Goal: Information Seeking & Learning: Learn about a topic

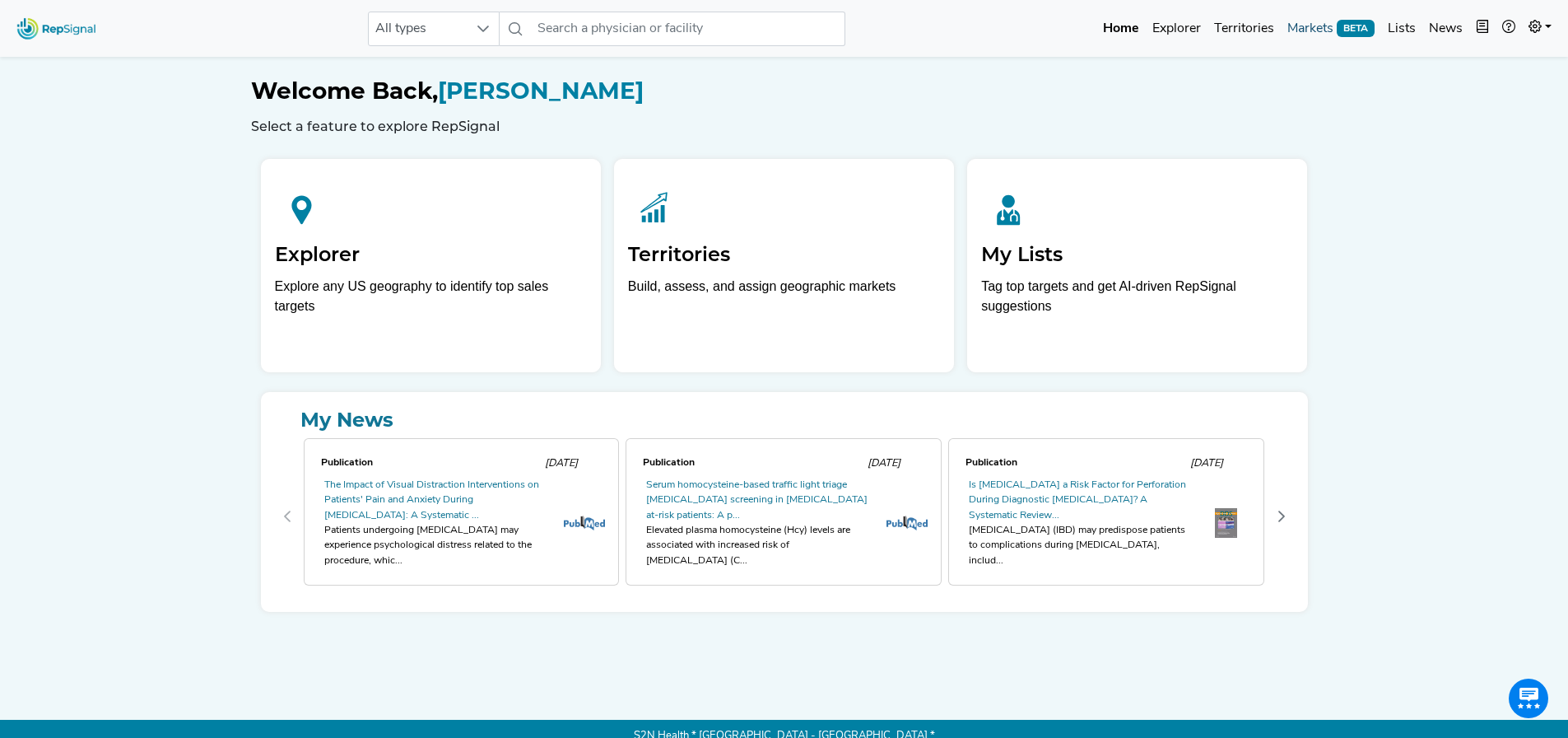
click at [1317, 20] on link "Markets BETA" at bounding box center [1331, 29] width 100 height 33
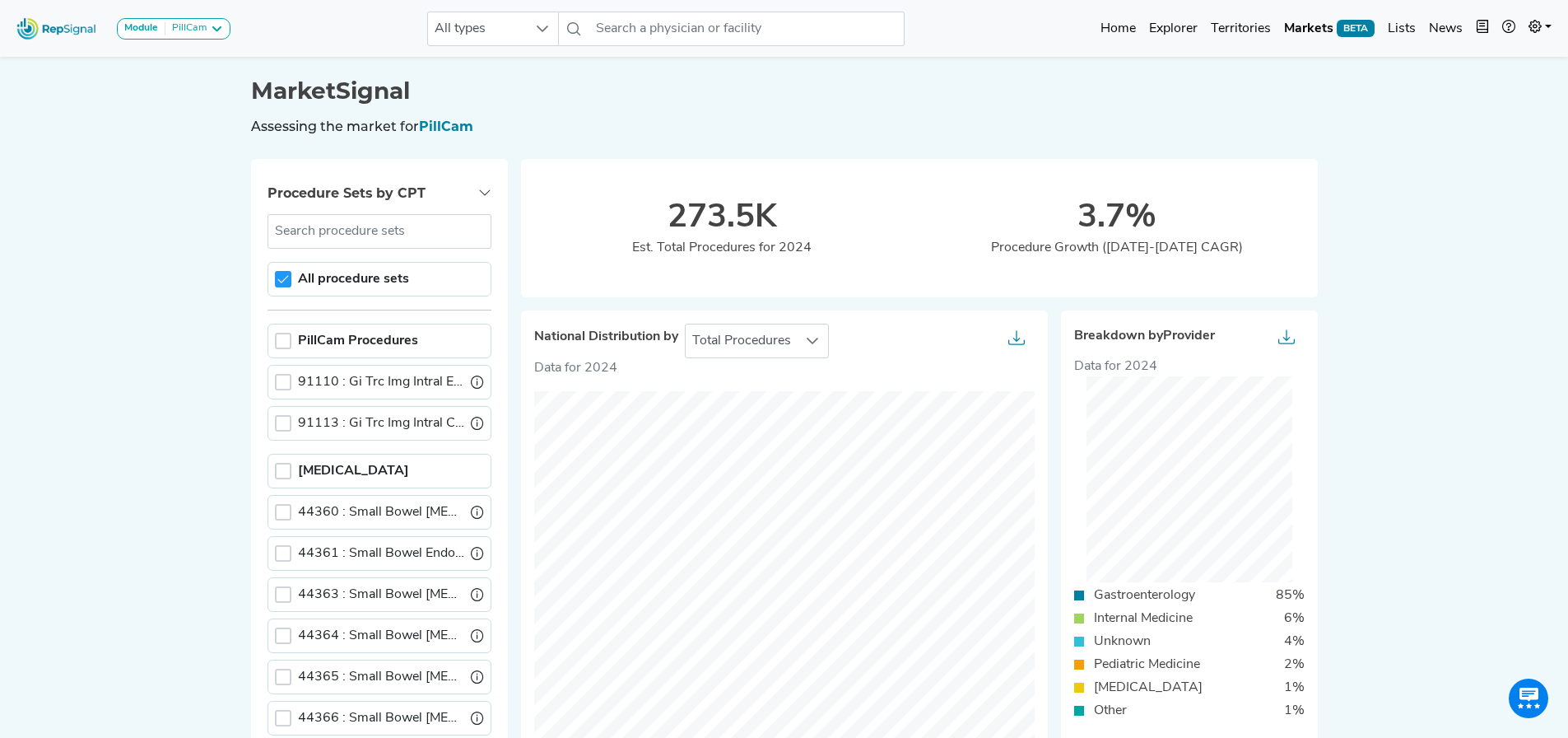
drag, startPoint x: 211, startPoint y: 225, endPoint x: 246, endPoint y: 299, distance: 81.9
drag, startPoint x: 285, startPoint y: 274, endPoint x: 295, endPoint y: 263, distance: 14.9
click at [285, 274] on icon at bounding box center [283, 279] width 12 height 12
click at [815, 350] on div at bounding box center [813, 341] width 32 height 33
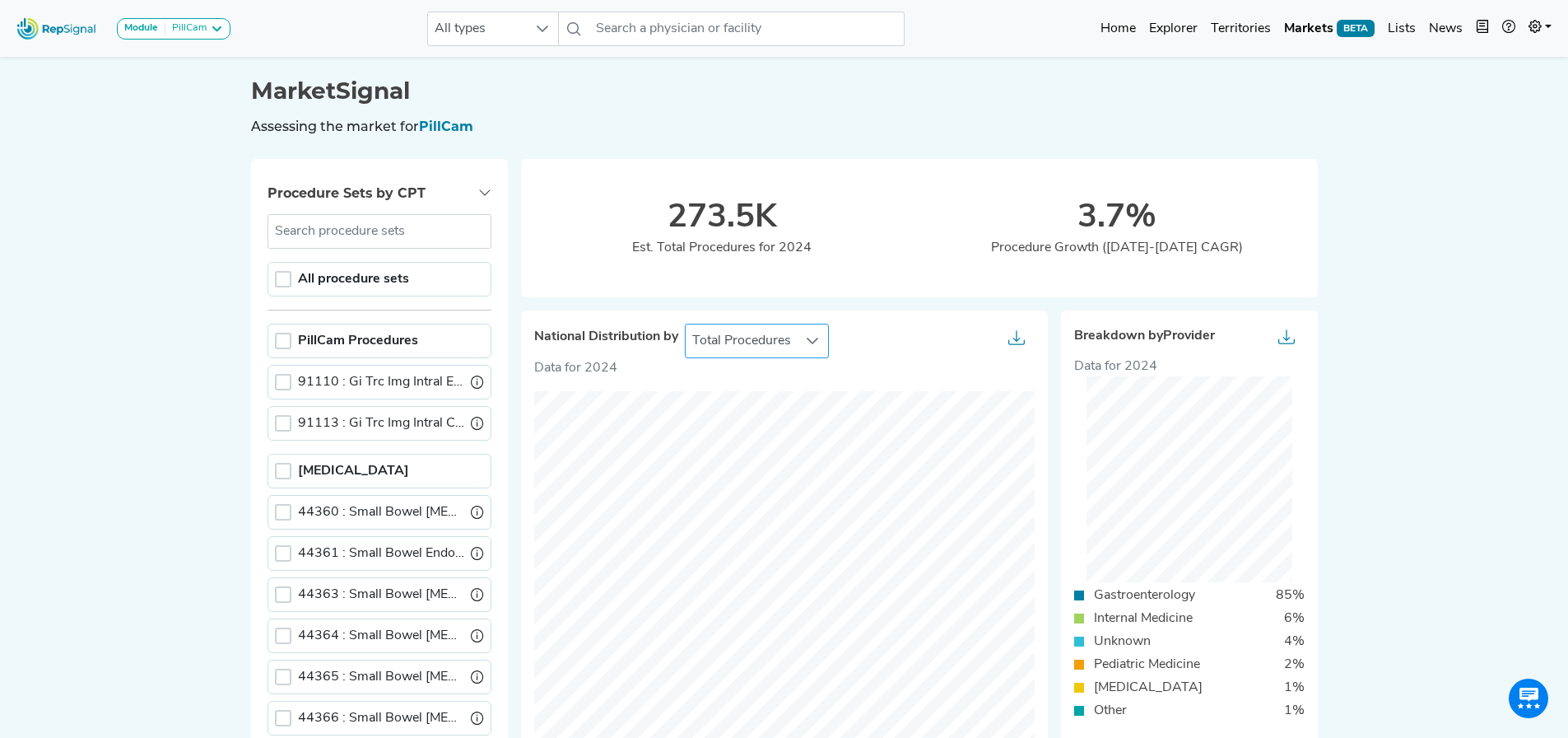
scroll to position [0, 13]
click at [783, 411] on li "Procedure Growth" at bounding box center [757, 414] width 144 height 33
click at [764, 340] on span "Procedure Growth" at bounding box center [747, 341] width 121 height 33
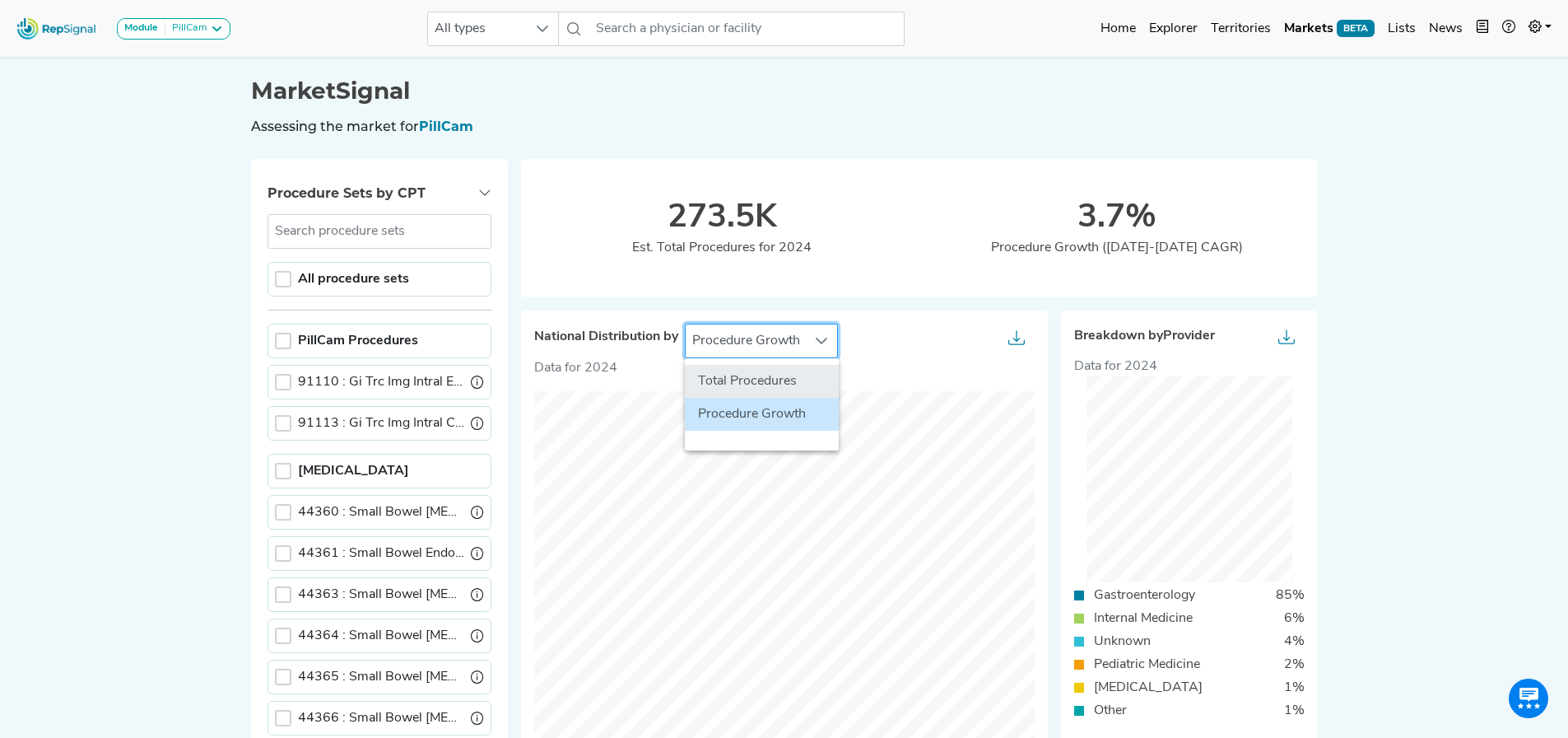
click at [757, 379] on li "Total Procedures" at bounding box center [762, 381] width 154 height 33
click at [439, 125] on span "PillCam" at bounding box center [446, 126] width 54 height 15
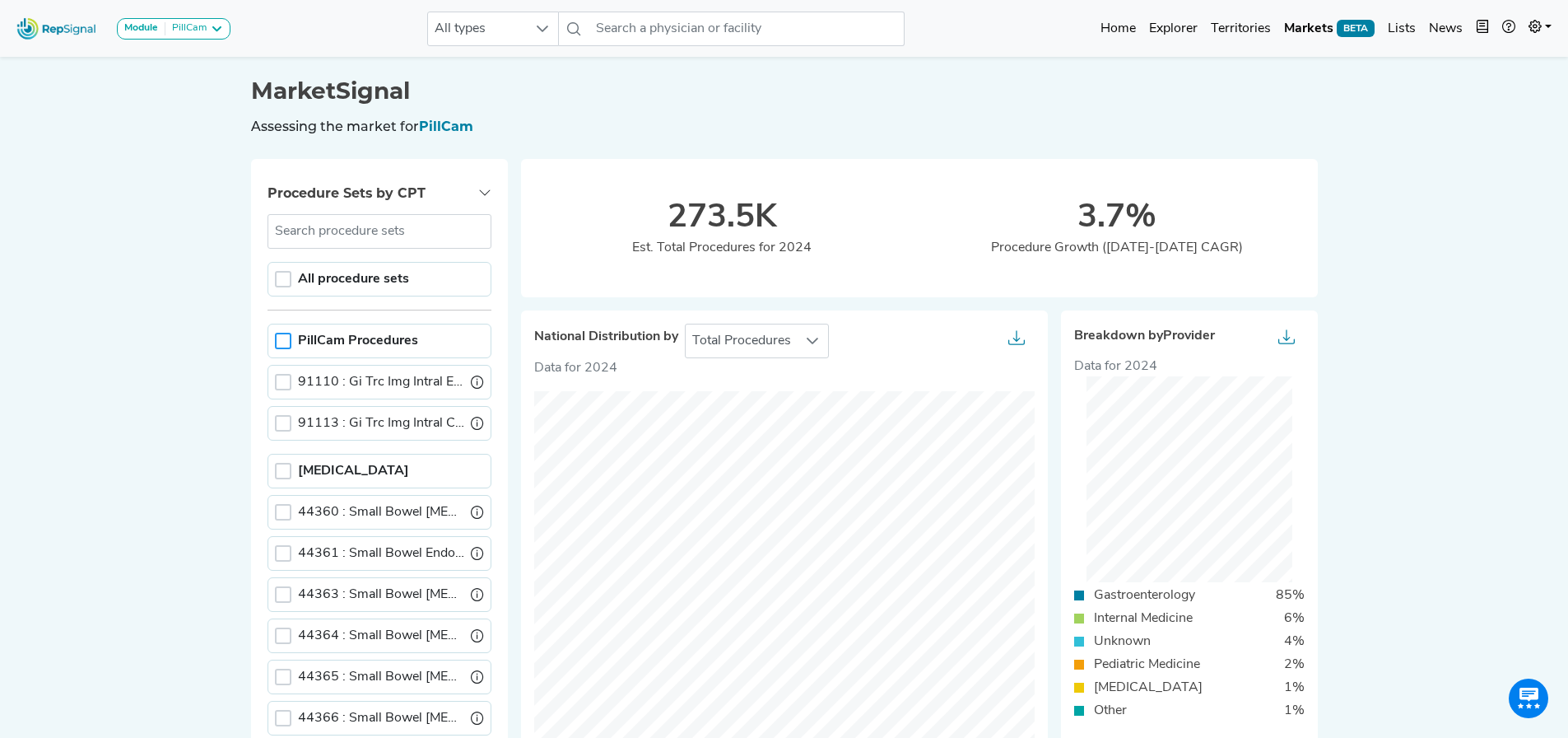
click at [275, 341] on div at bounding box center [283, 341] width 16 height 16
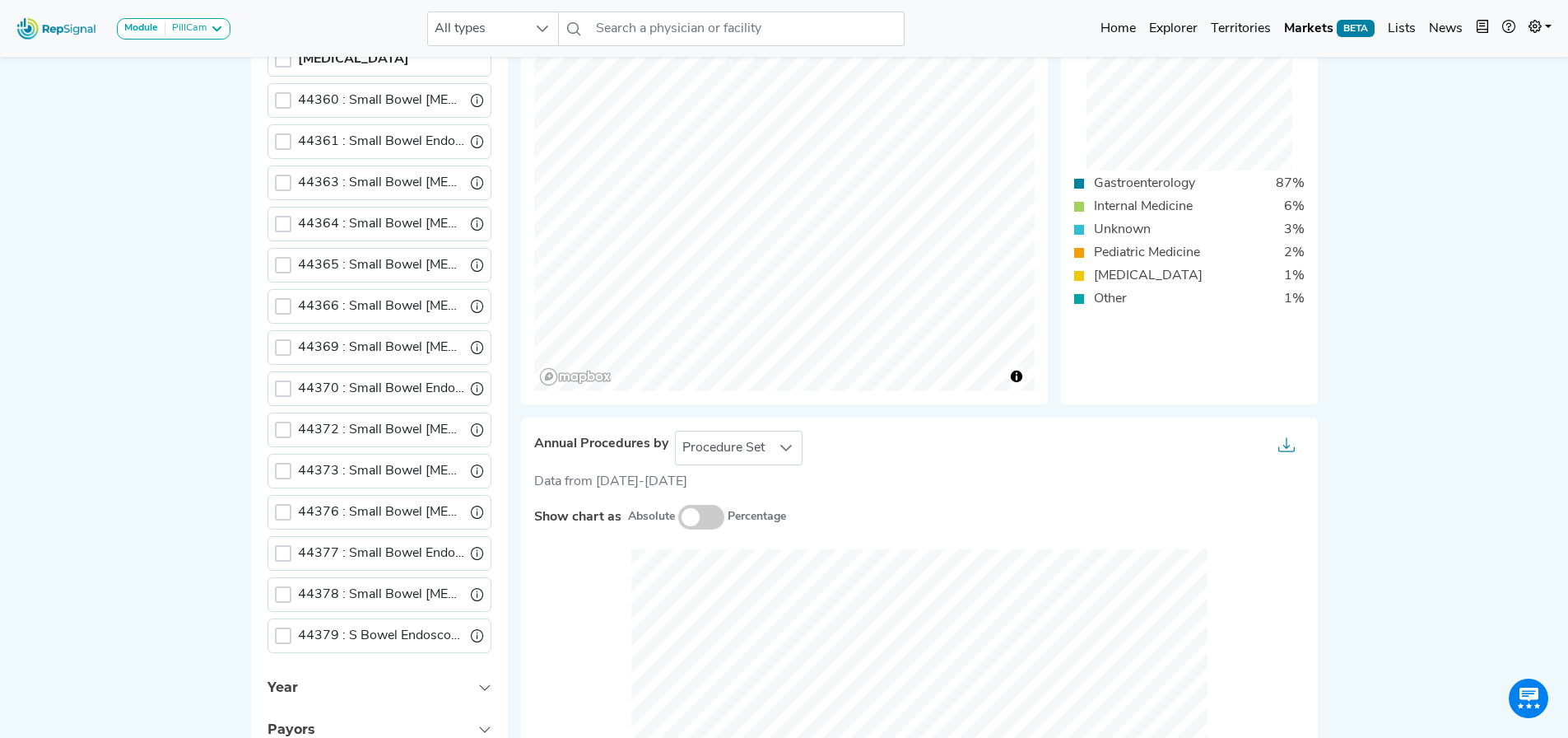
scroll to position [824, 13]
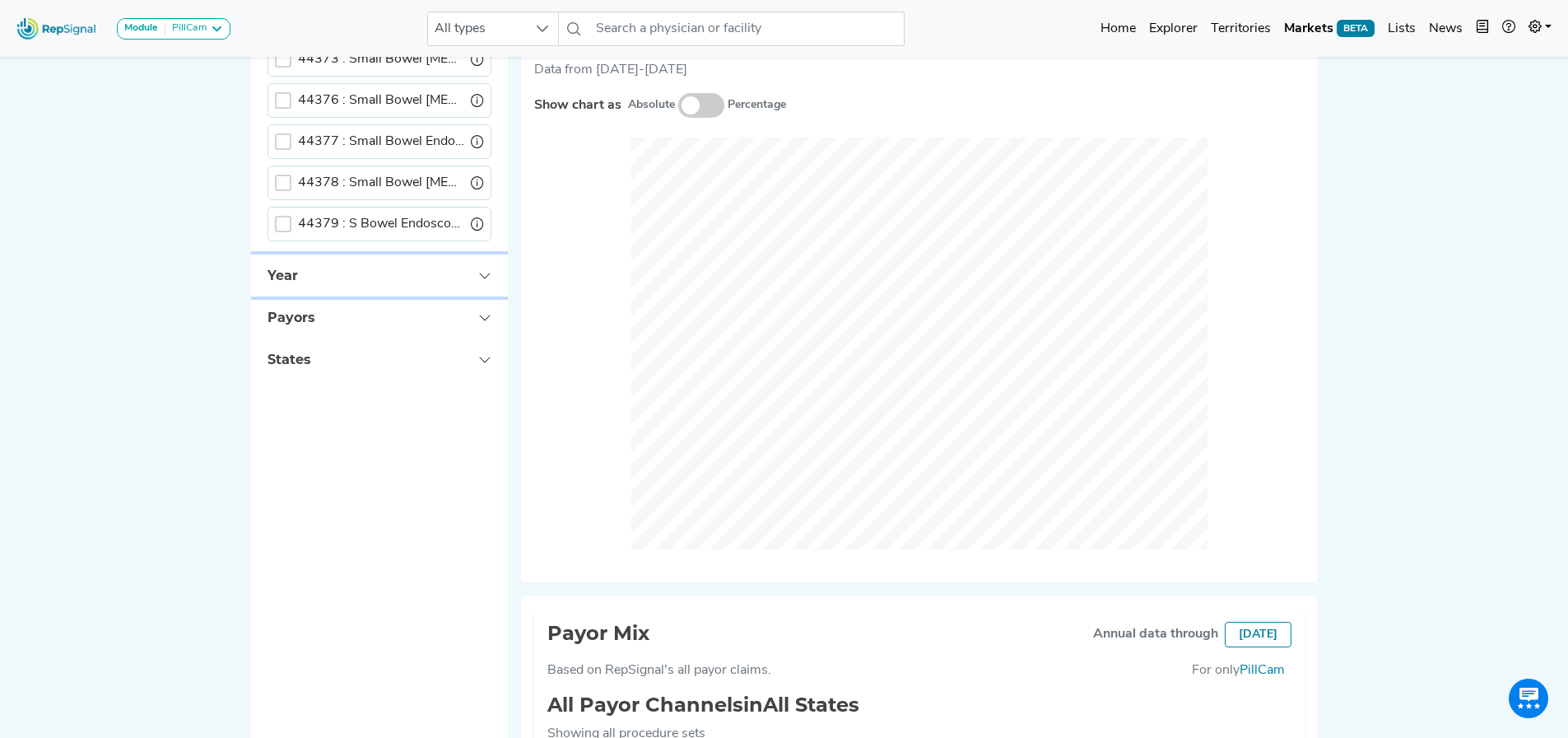
click at [292, 268] on button "Year" at bounding box center [379, 276] width 257 height 42
click at [320, 325] on button "Payors" at bounding box center [379, 317] width 257 height 42
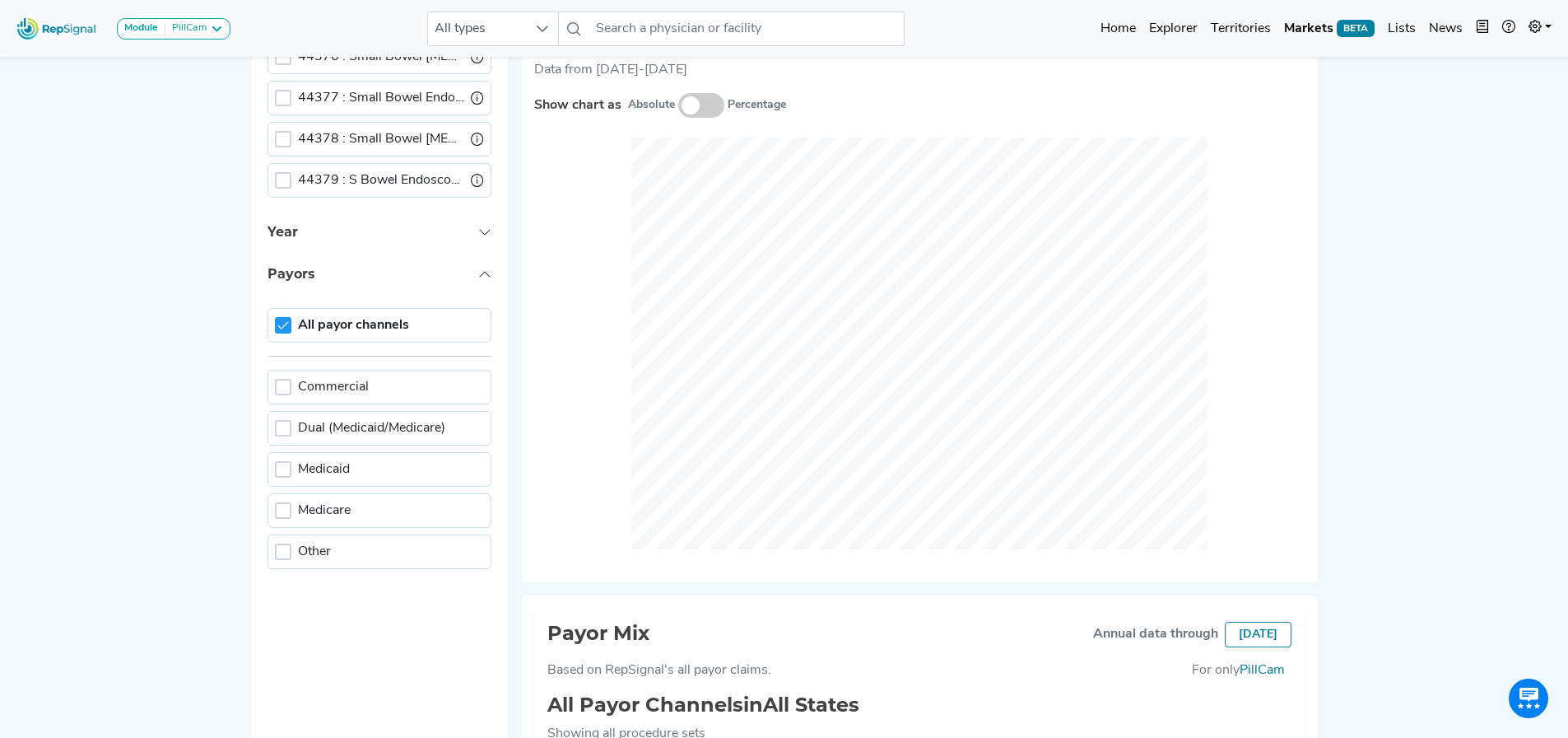
scroll to position [99, 0]
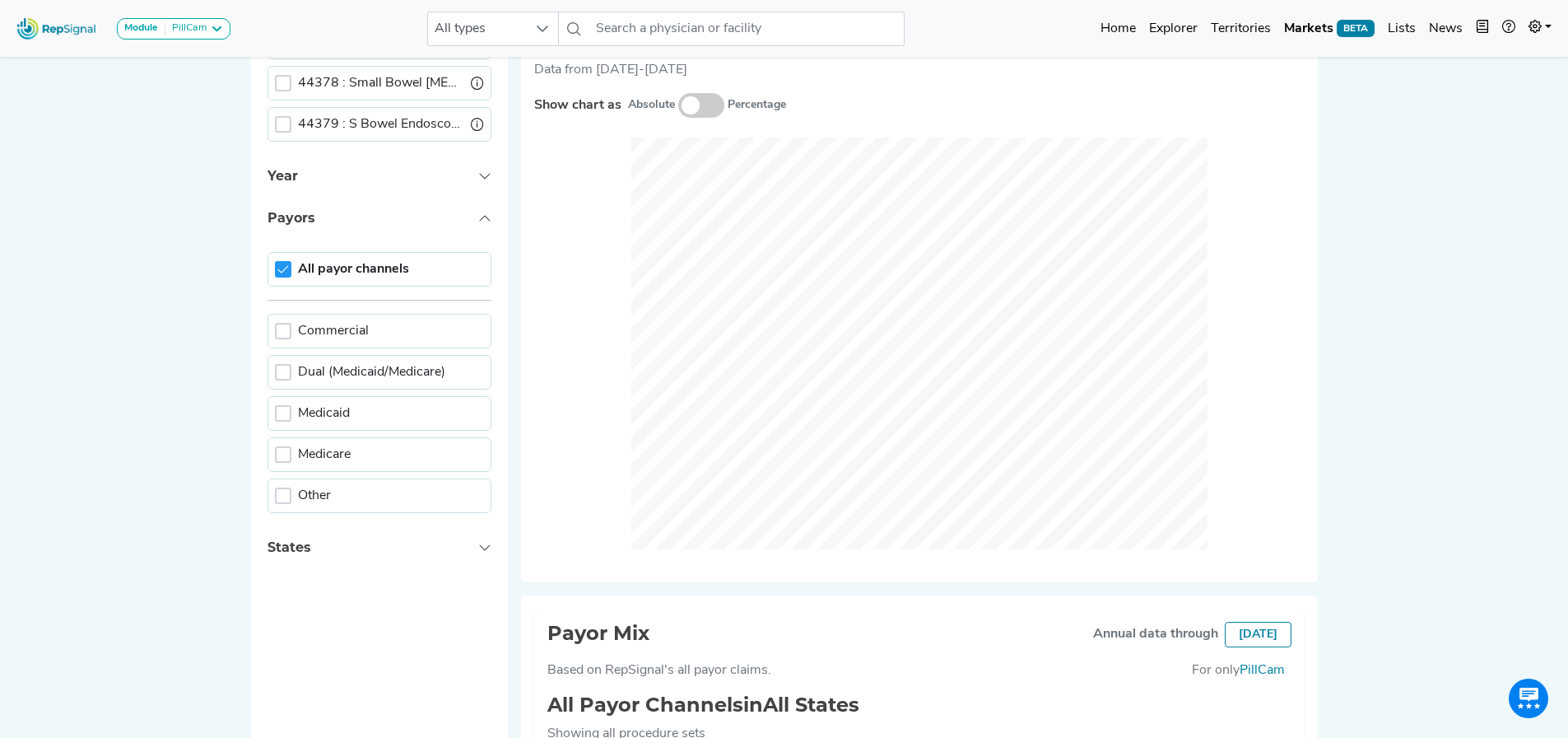
click at [332, 220] on button "Payors" at bounding box center [379, 218] width 257 height 42
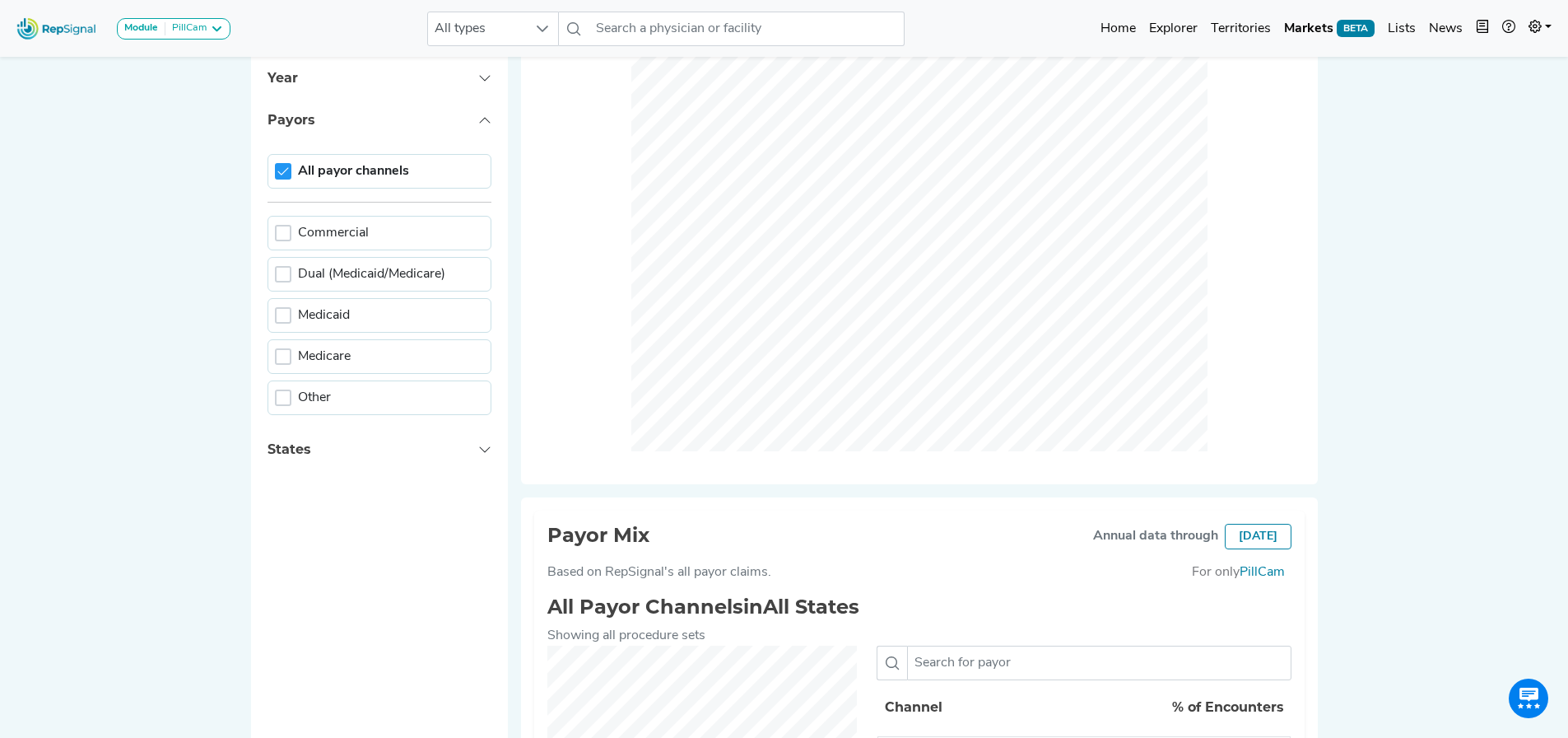
scroll to position [0, 0]
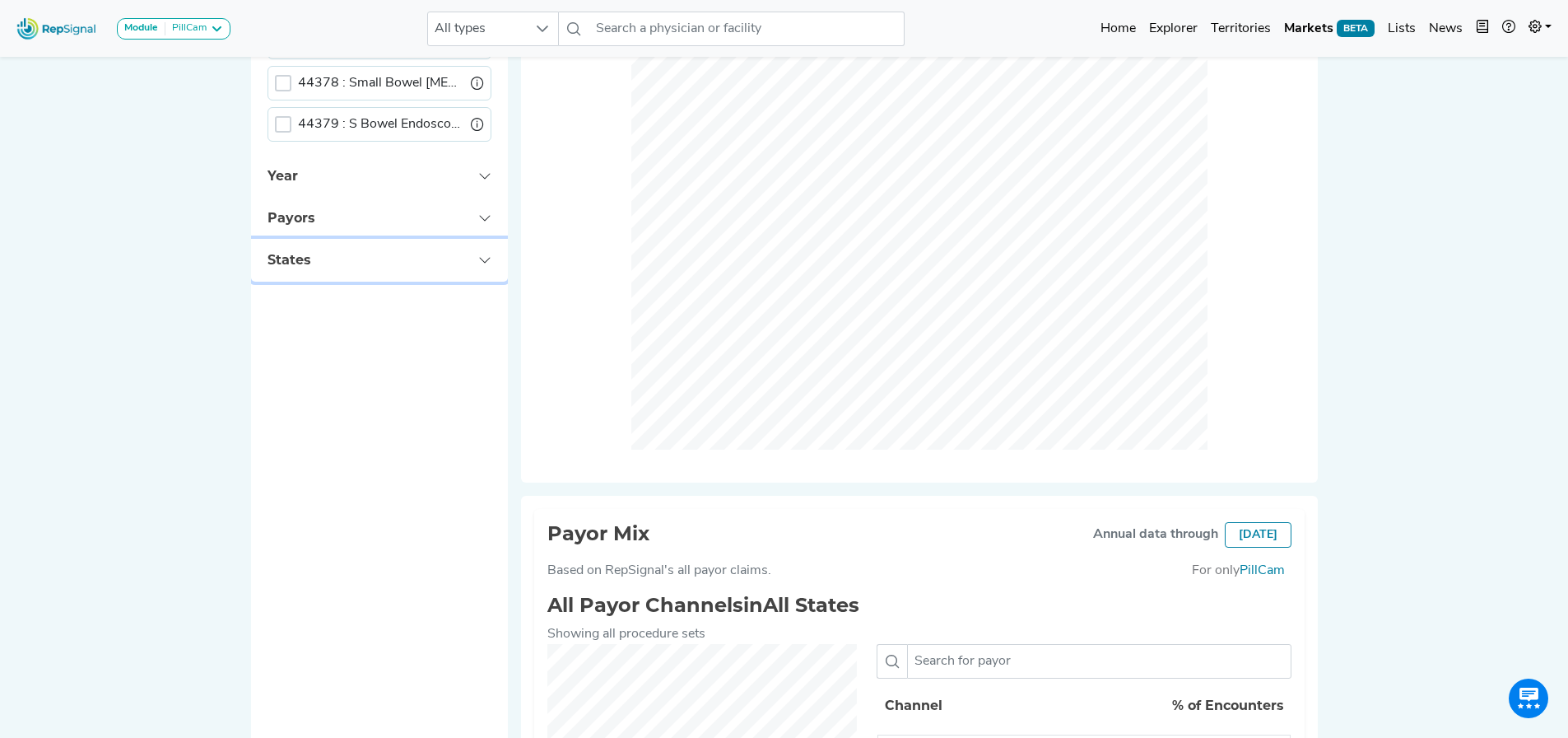
click at [309, 270] on button "States" at bounding box center [379, 259] width 257 height 42
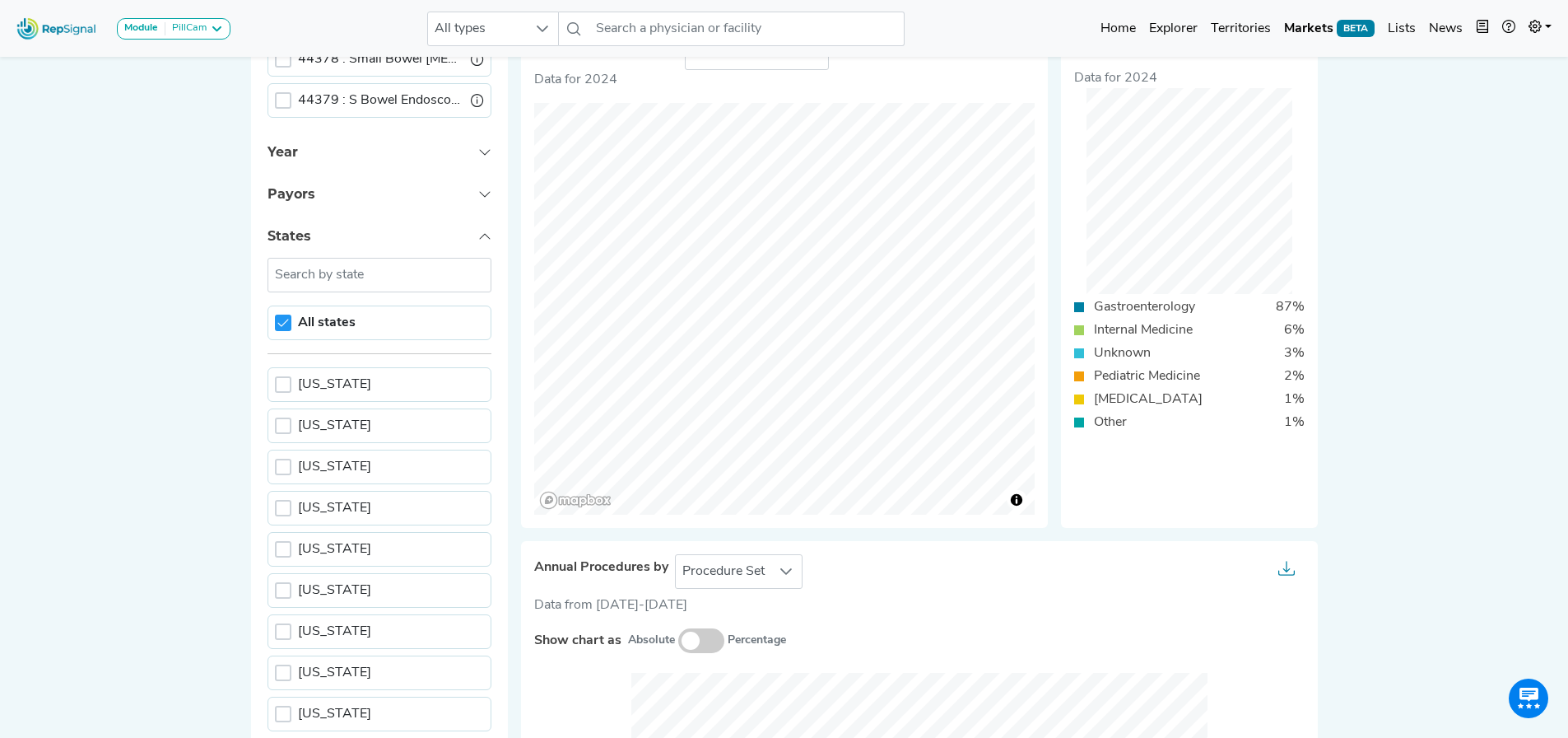
scroll to position [594, 13]
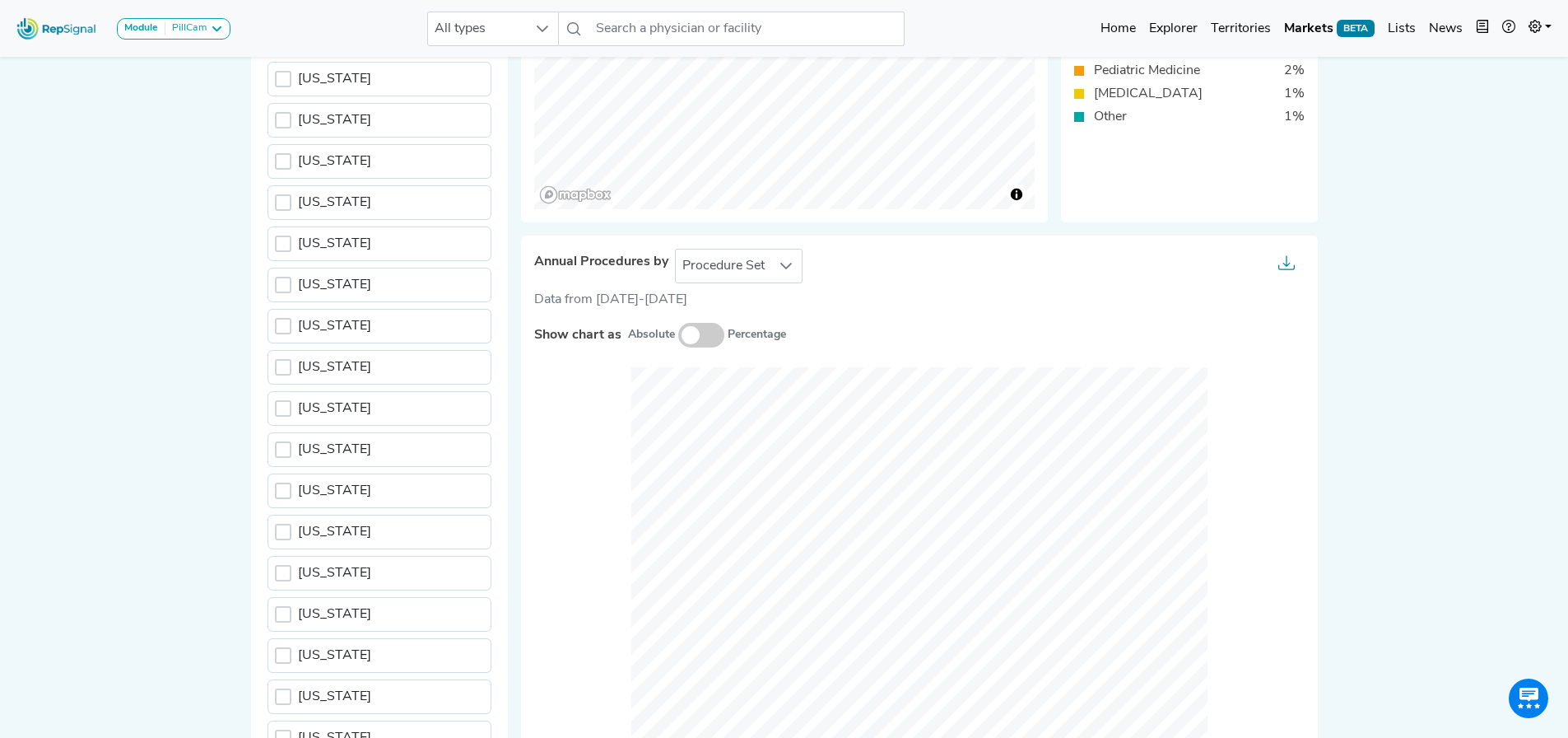
click at [678, 332] on span at bounding box center [700, 334] width 46 height 24
click at [678, 336] on input "checkbox" at bounding box center [678, 336] width 0 height 0
click at [693, 334] on span at bounding box center [700, 334] width 46 height 24
click at [678, 336] on input "checkbox" at bounding box center [678, 336] width 0 height 0
click at [693, 334] on span at bounding box center [700, 334] width 46 height 24
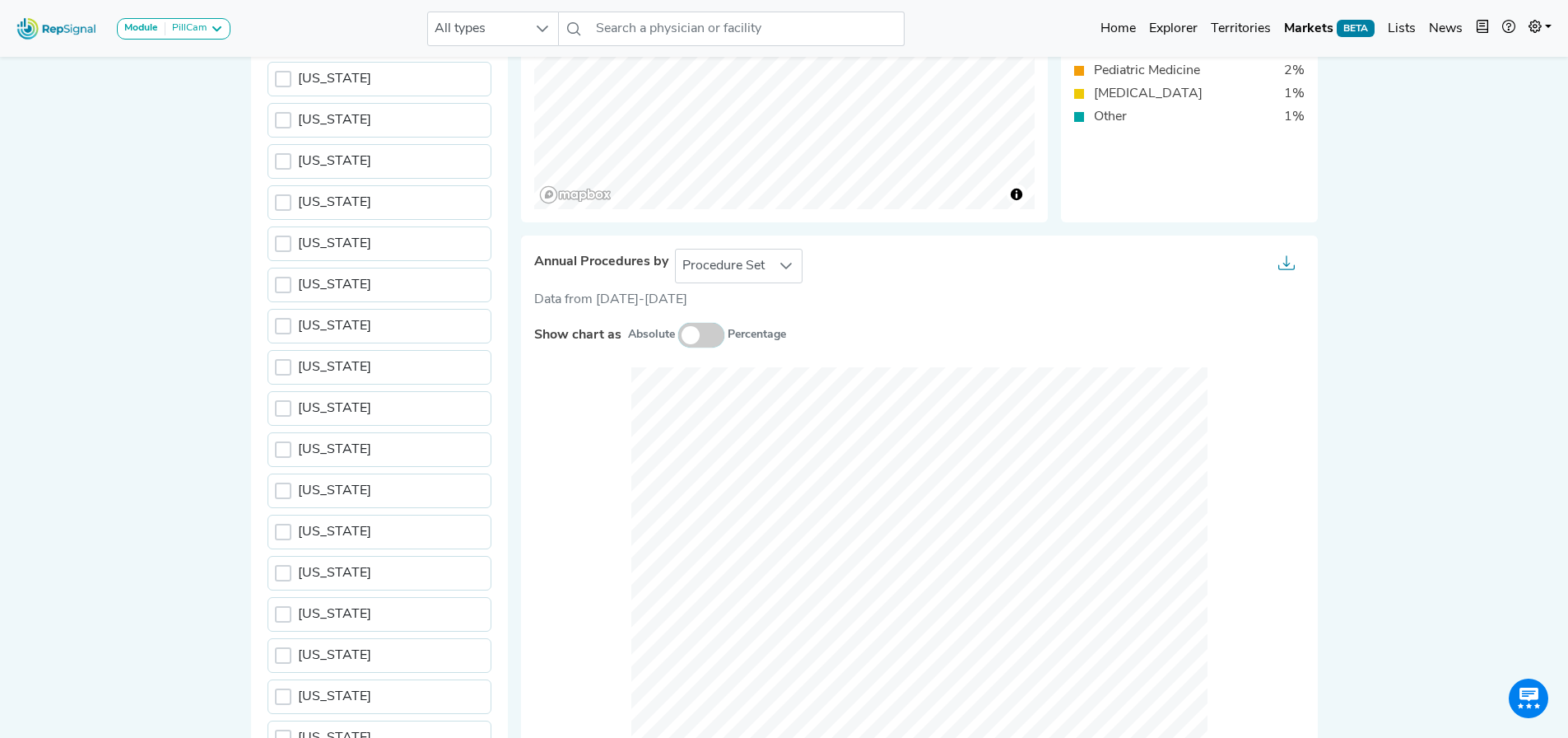
click at [678, 336] on input "checkbox" at bounding box center [678, 336] width 0 height 0
click at [693, 334] on span at bounding box center [700, 334] width 46 height 24
click at [678, 336] on input "checkbox" at bounding box center [678, 336] width 0 height 0
click at [739, 279] on span "Procedure Set" at bounding box center [724, 266] width 96 height 33
click at [589, 326] on label "Show chart as" at bounding box center [578, 335] width 88 height 20
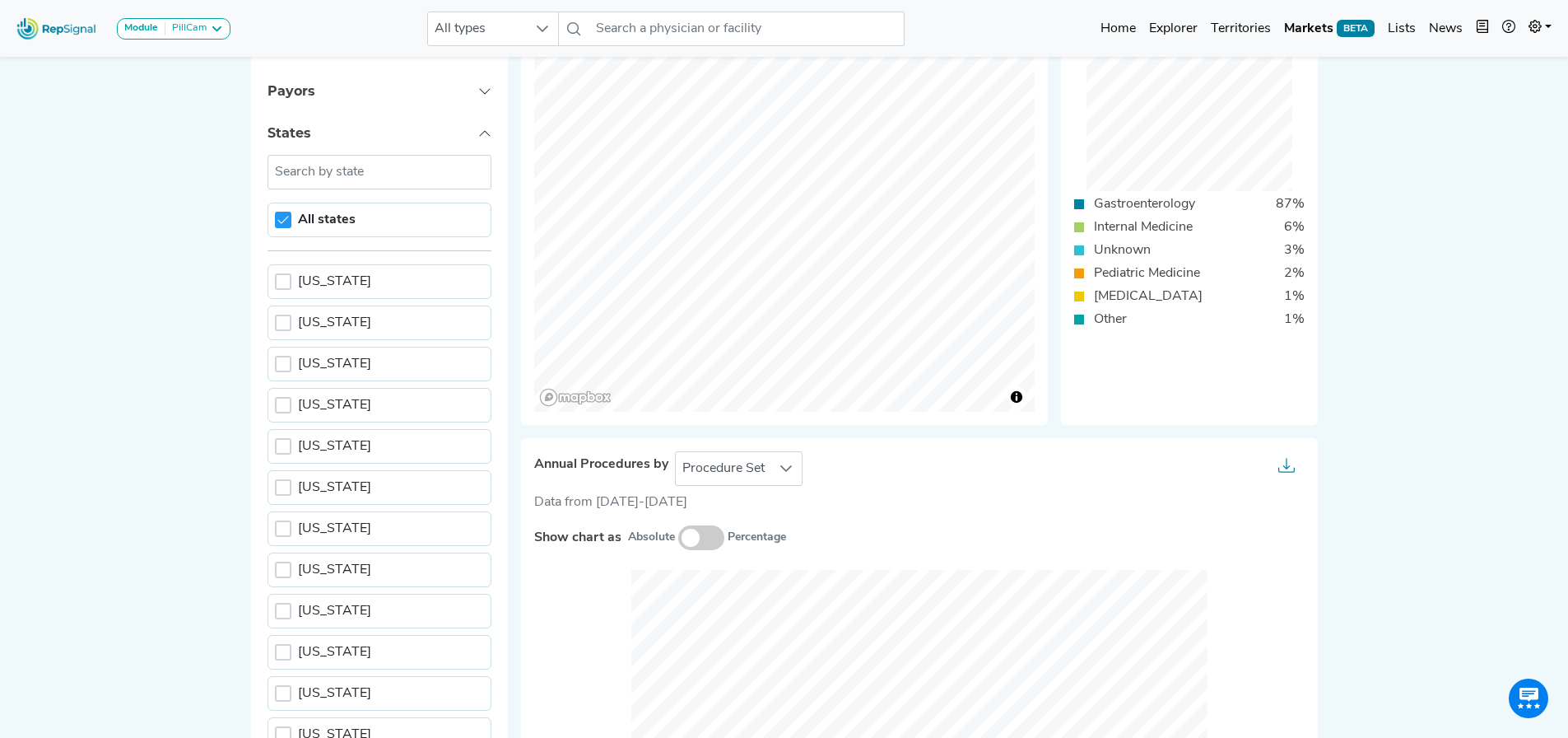
scroll to position [182, 13]
